Goal: Task Accomplishment & Management: Manage account settings

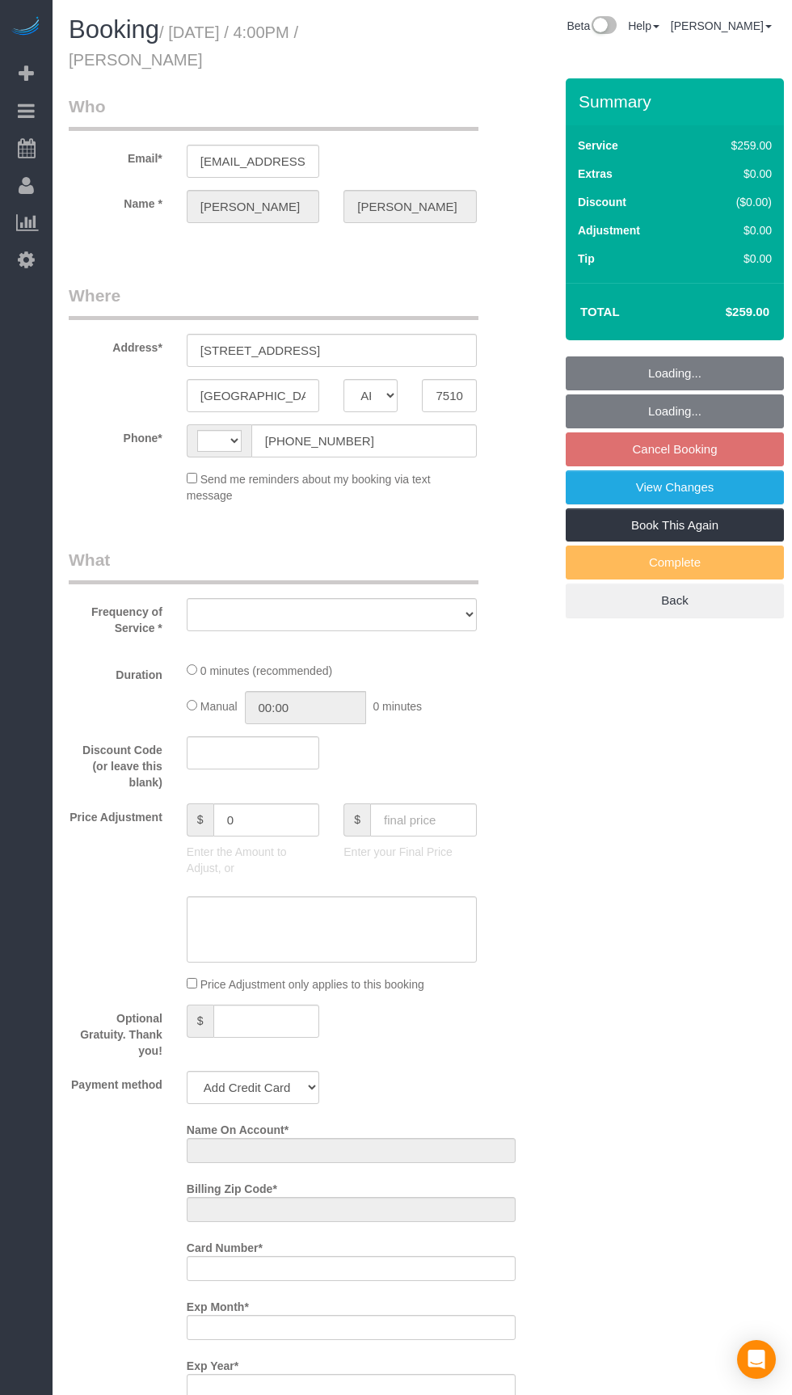
select select "[GEOGRAPHIC_DATA]"
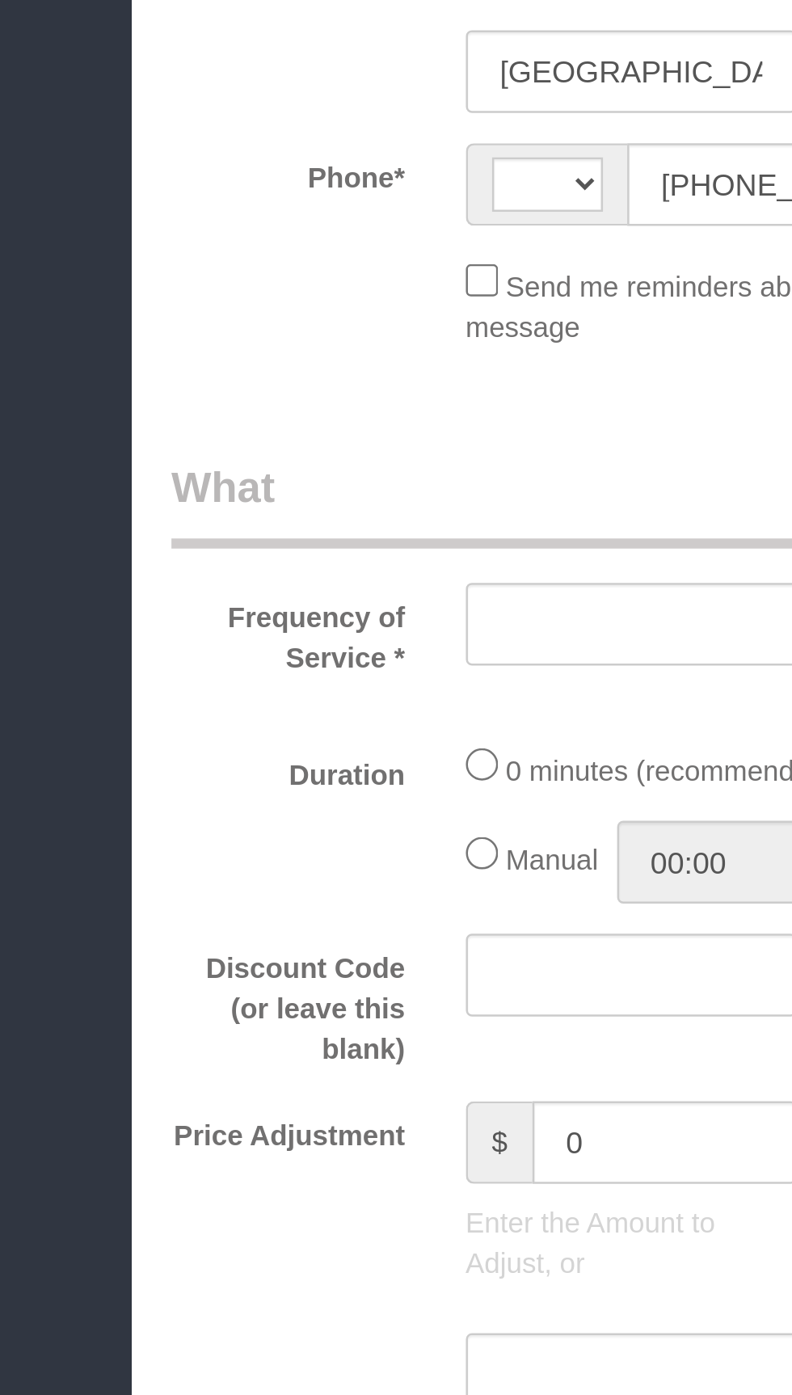
select select "string:[GEOGRAPHIC_DATA]"
select select "object:1223"
select select "string:fspay-d2ff4b42-4623-44f7-b64d-f1808453b140"
select select "3"
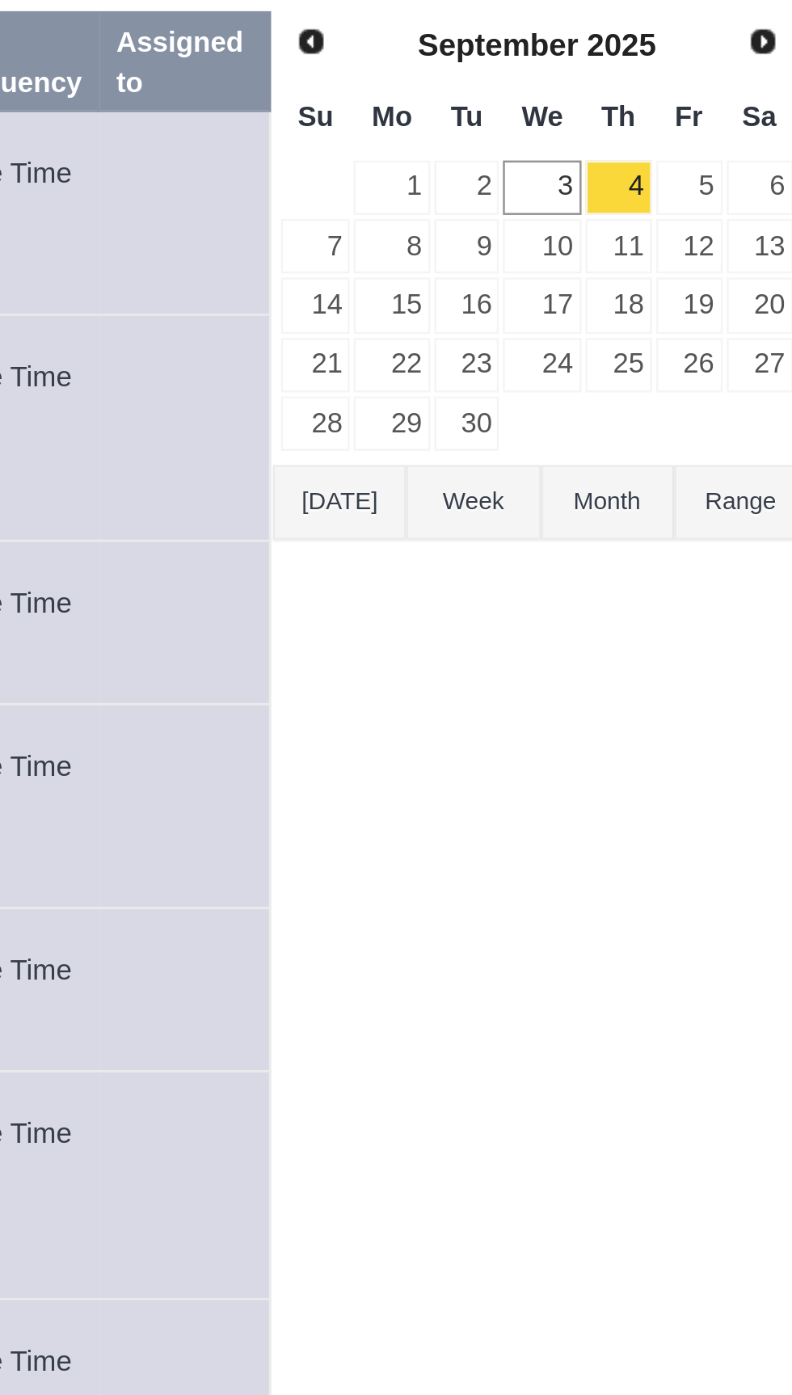
click at [580, 342] on button "[DATE]" at bounding box center [588, 345] width 53 height 30
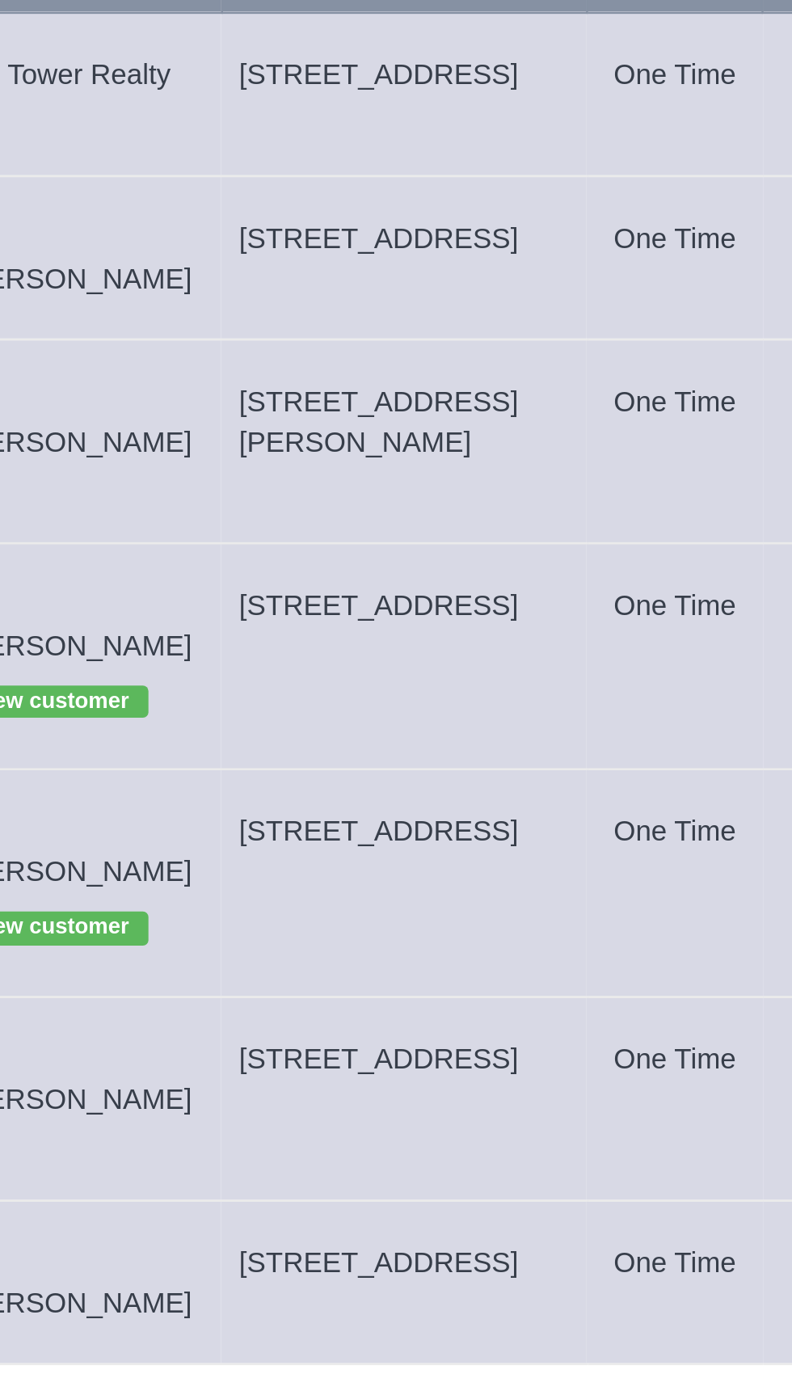
copy span "[STREET_ADDRESS]"
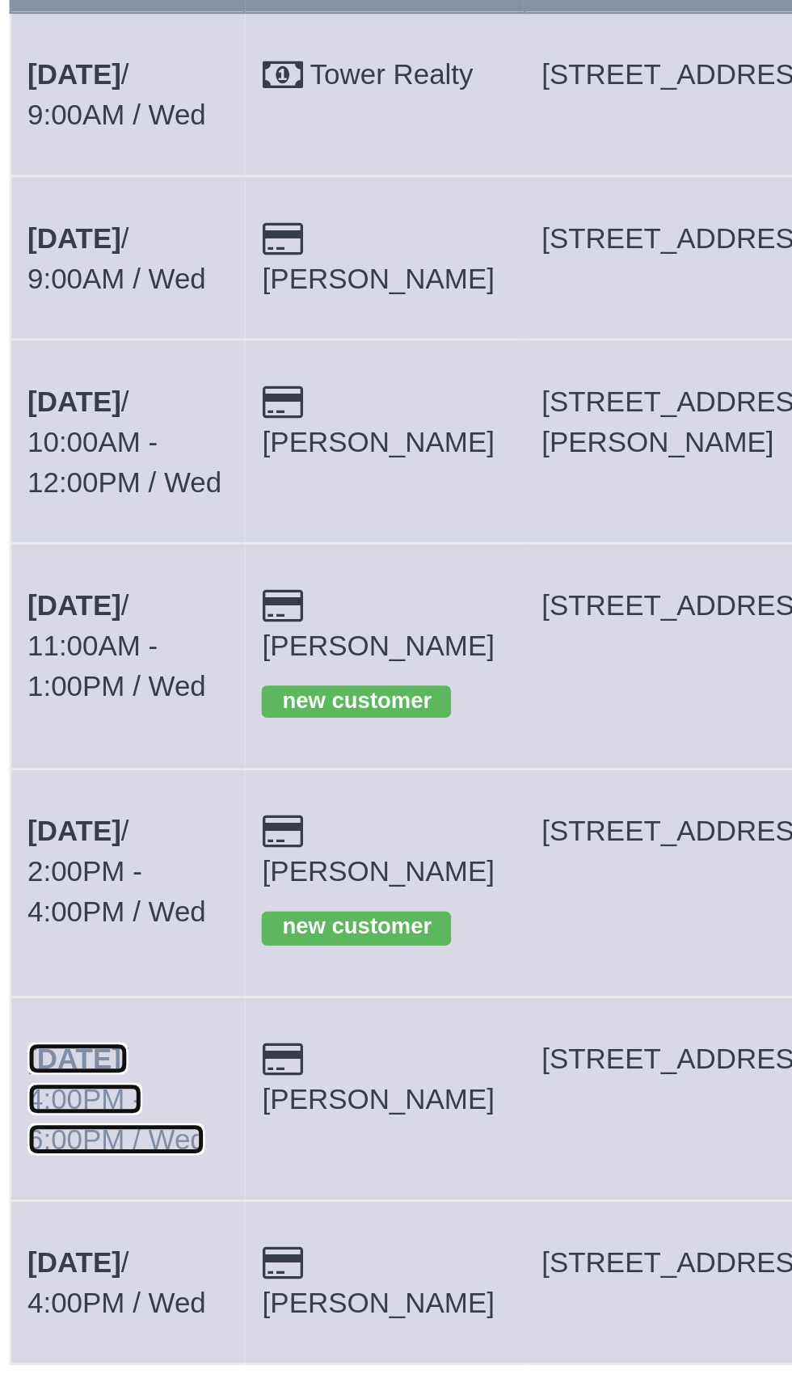
click at [124, 601] on link "[DATE] 4:00PM - 6:00PM / Wed" at bounding box center [111, 623] width 71 height 45
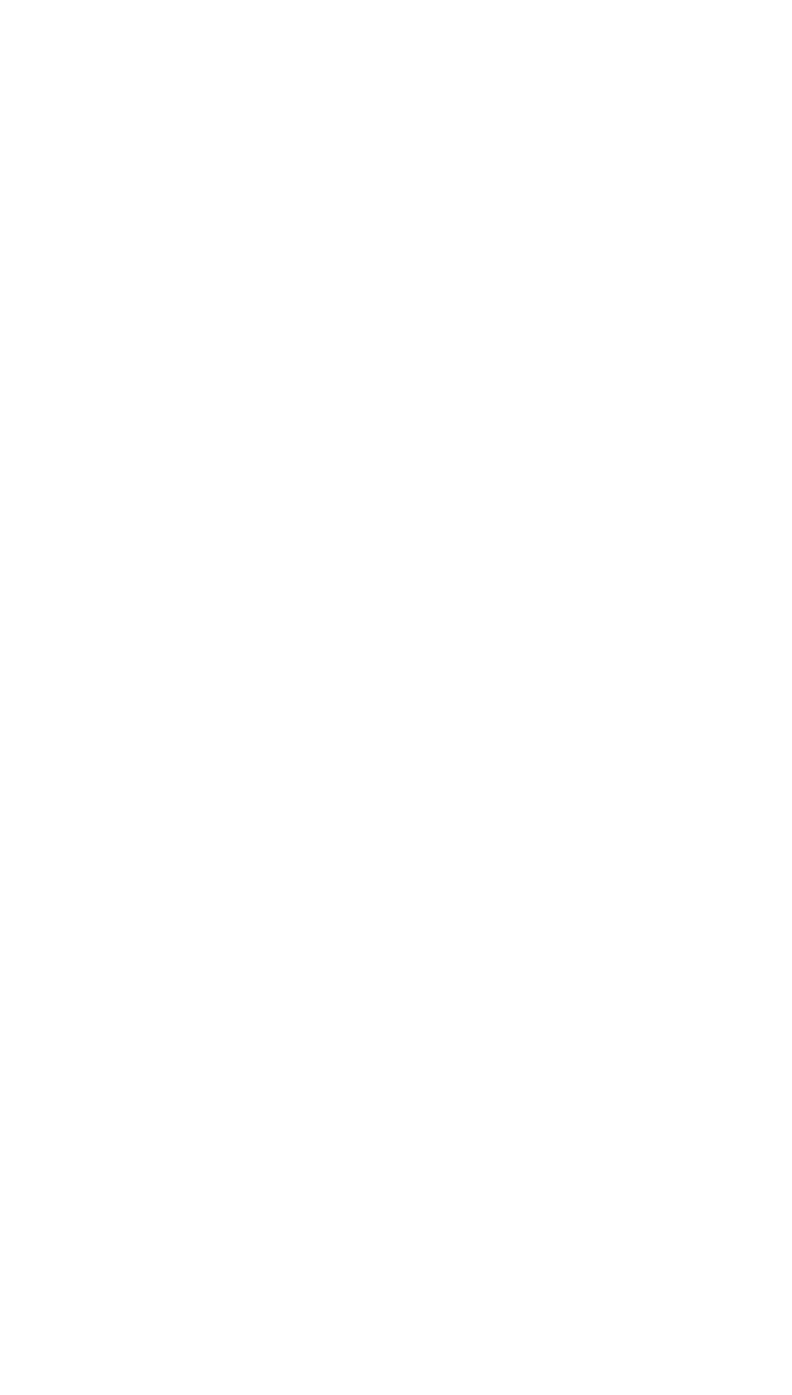
select select "[GEOGRAPHIC_DATA]"
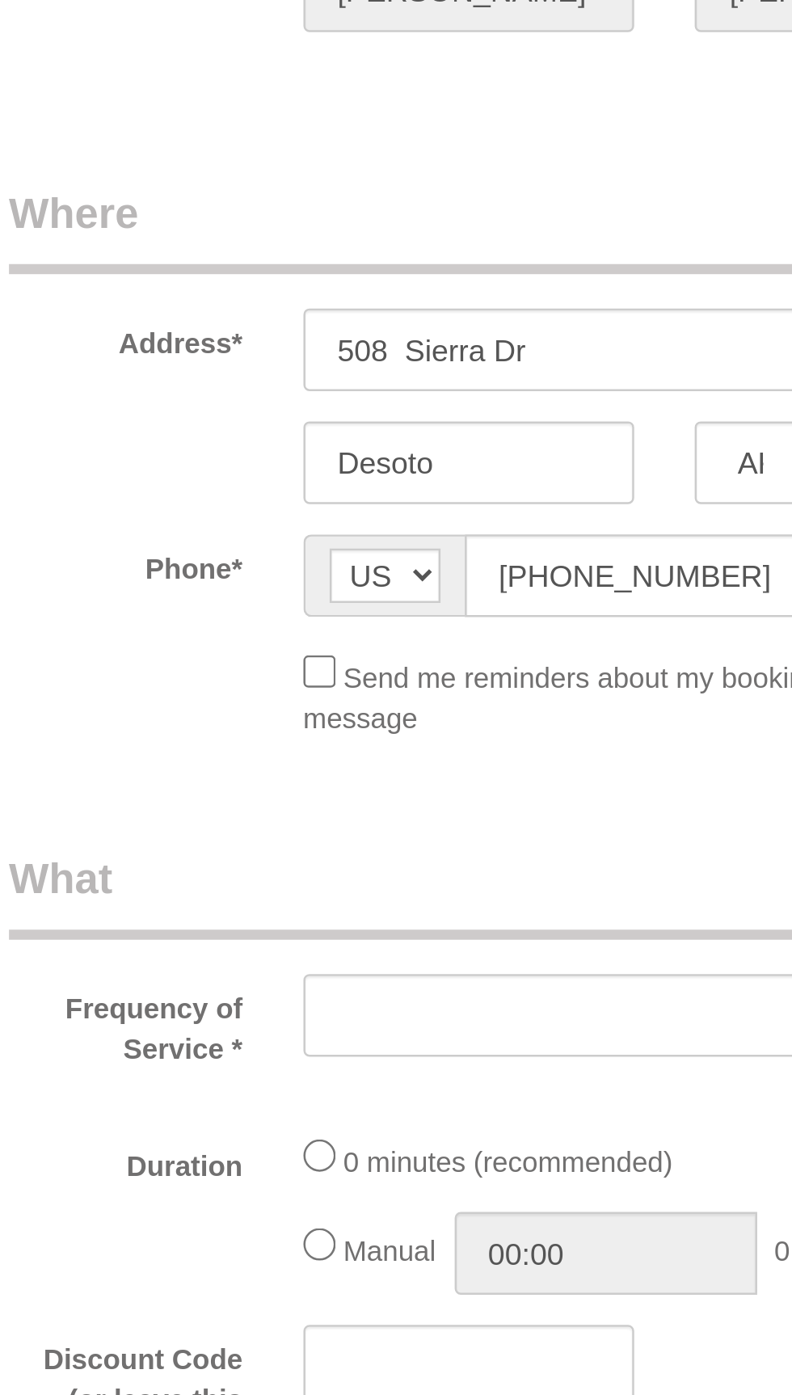
select select "object:1784"
select select "string:fspay-d2ff4b42-4623-44f7-b64d-f1808453b140"
select select "3"
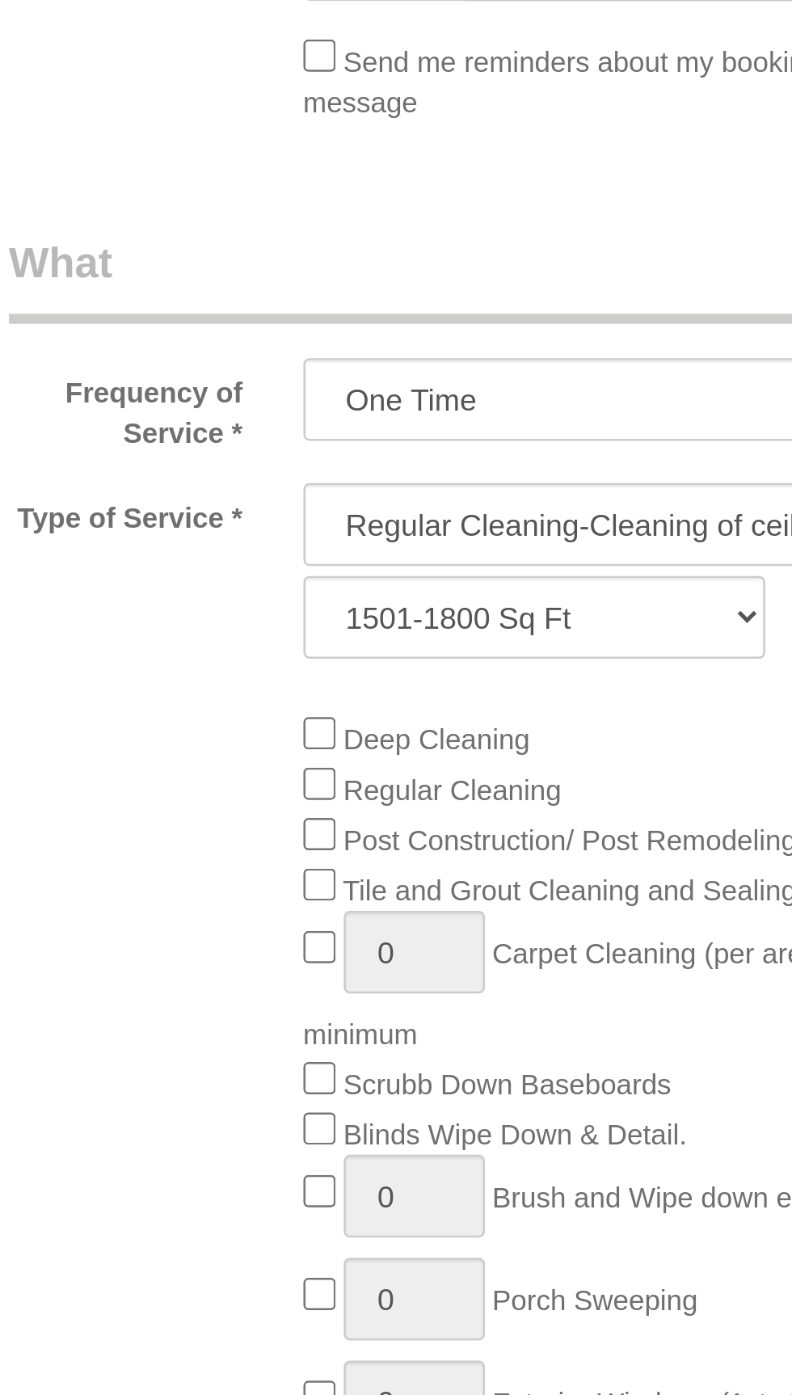
select select "object:1871"
